Goal: Understand process/instructions

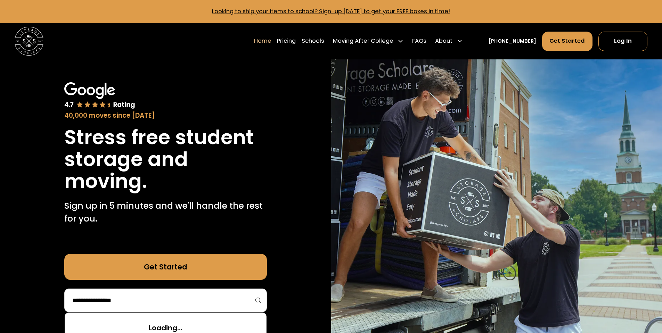
click at [162, 298] on input "search" at bounding box center [166, 301] width 188 height 12
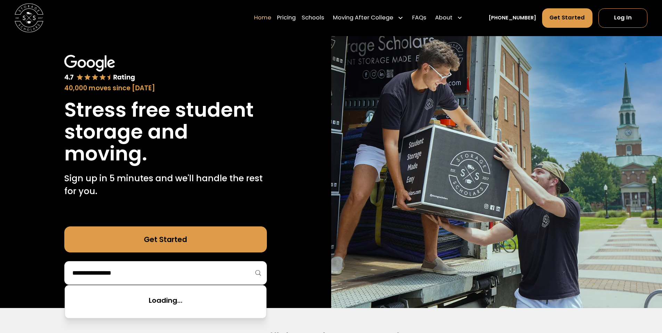
scroll to position [70, 0]
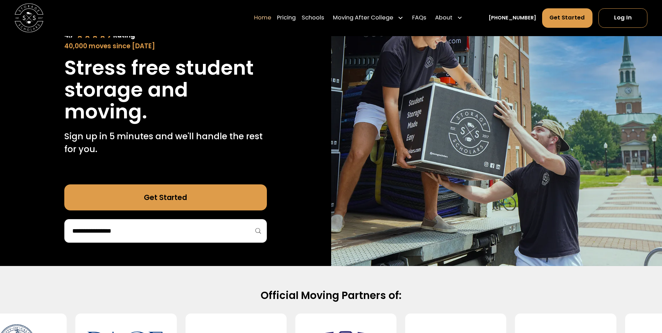
click at [184, 242] on div at bounding box center [165, 231] width 203 height 24
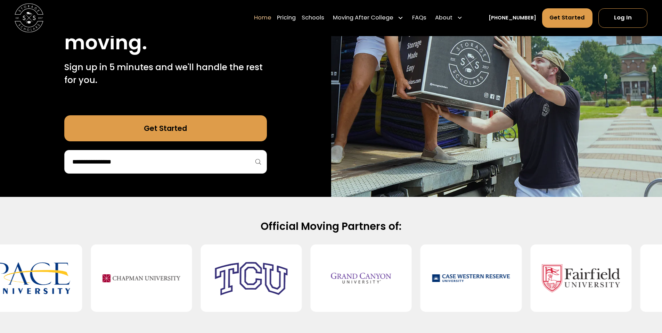
scroll to position [139, 0]
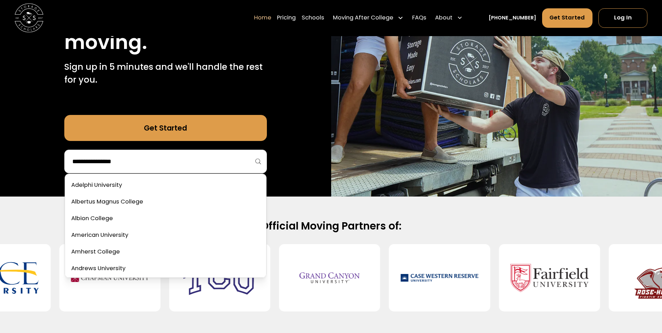
click at [154, 163] on input "search" at bounding box center [166, 162] width 188 height 12
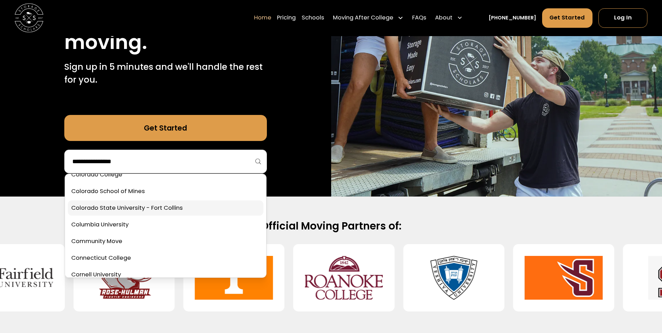
scroll to position [730, 0]
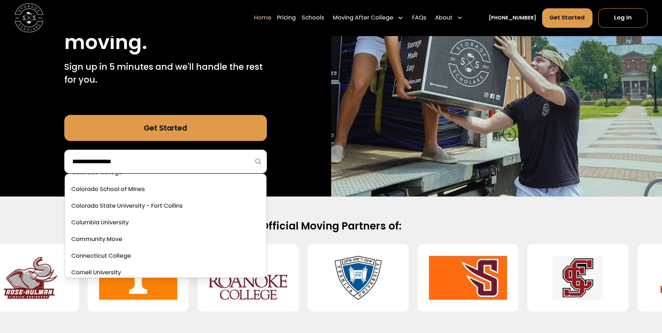
click at [215, 128] on link "Get Started" at bounding box center [165, 128] width 203 height 26
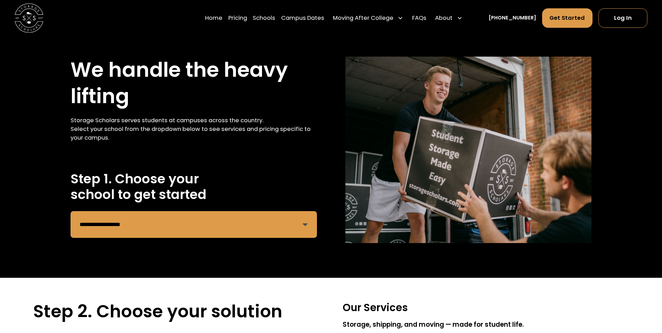
scroll to position [70, 0]
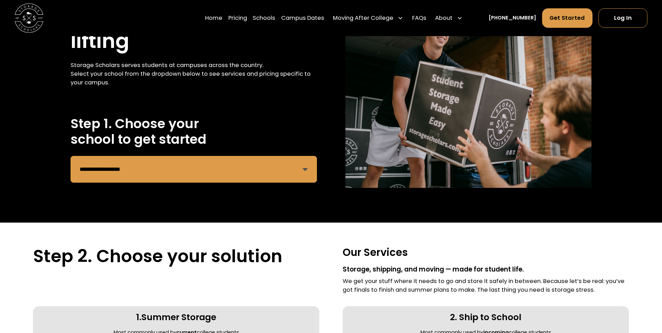
click at [241, 159] on select "**********" at bounding box center [194, 169] width 246 height 27
click at [449, 124] on img at bounding box center [469, 94] width 246 height 187
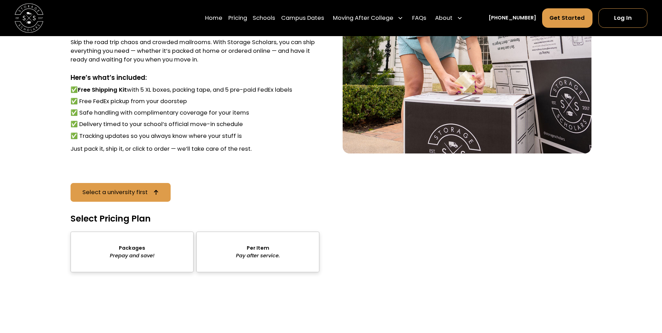
scroll to position [974, 0]
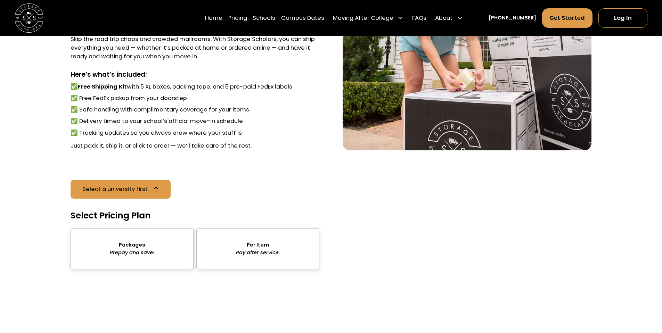
drag, startPoint x: 256, startPoint y: 261, endPoint x: 234, endPoint y: 258, distance: 22.2
click at [234, 258] on div "sts" at bounding box center [257, 249] width 123 height 41
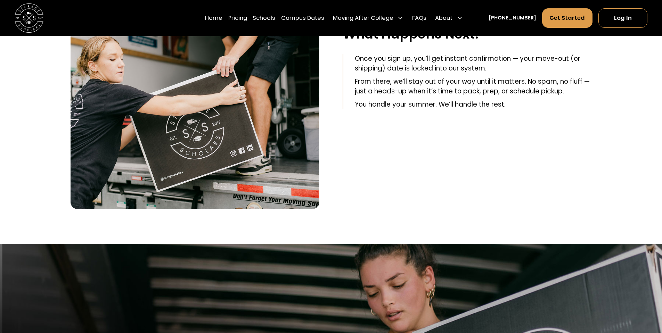
scroll to position [1495, 0]
